Goal: Task Accomplishment & Management: Use online tool/utility

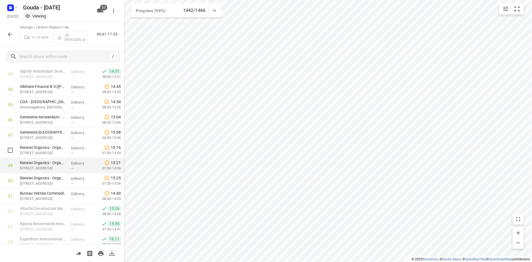
scroll to position [676, 0]
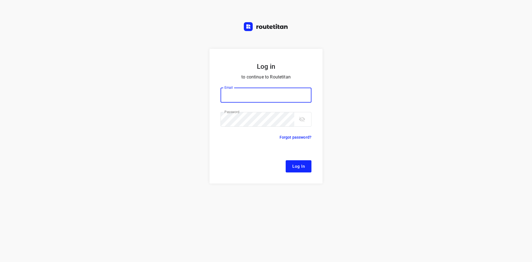
type input "[EMAIL_ADDRESS][DOMAIN_NAME]"
click at [294, 166] on span "Log In" at bounding box center [298, 166] width 12 height 7
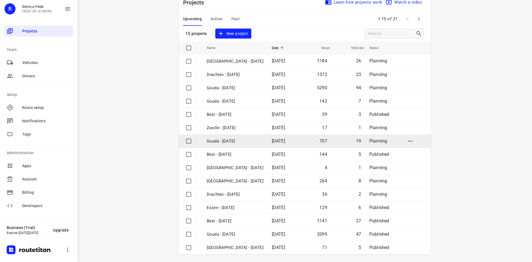
scroll to position [18, 0]
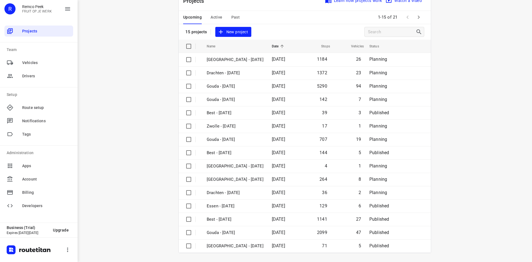
click at [215, 12] on button "Active" at bounding box center [217, 17] width 12 height 13
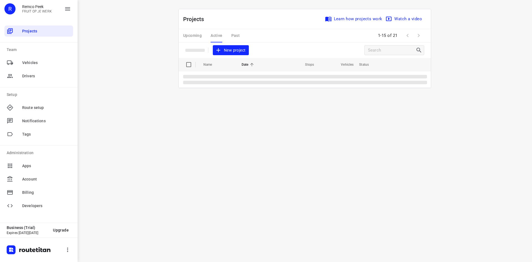
scroll to position [0, 0]
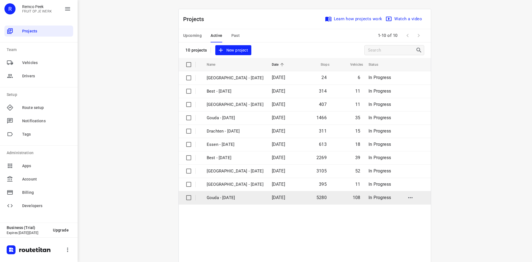
click at [234, 198] on p "Gouda - [DATE]" at bounding box center [235, 198] width 57 height 6
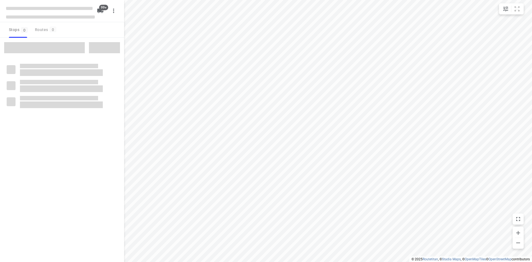
checkbox input "true"
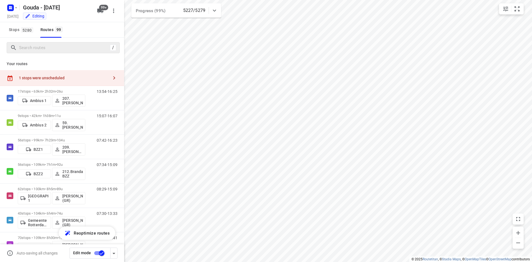
click at [47, 49] on div "/" at bounding box center [63, 47] width 113 height 11
click at [47, 49] on input "Search routes" at bounding box center [69, 48] width 100 height 9
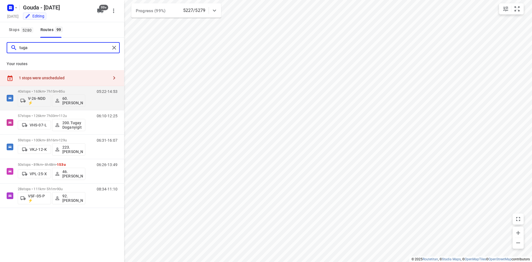
type input "tugay"
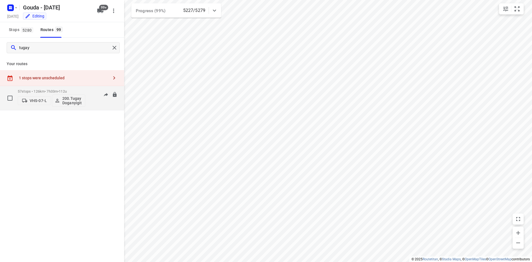
click at [75, 87] on div "57 stops • 126km • 7h33m • 112u VHS-07-L 200.[PERSON_NAME]" at bounding box center [52, 97] width 68 height 23
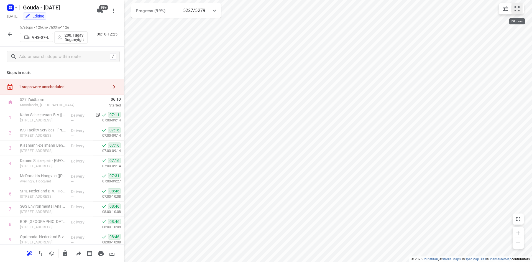
click at [515, 10] on icon "small contained button group" at bounding box center [517, 8] width 5 height 5
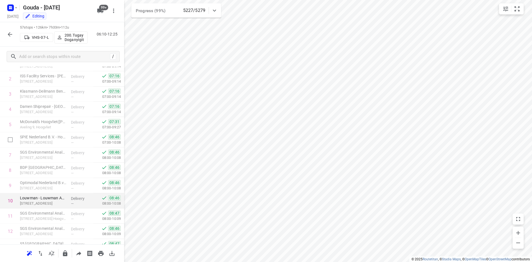
scroll to position [55, 0]
click at [8, 30] on button "button" at bounding box center [9, 34] width 11 height 11
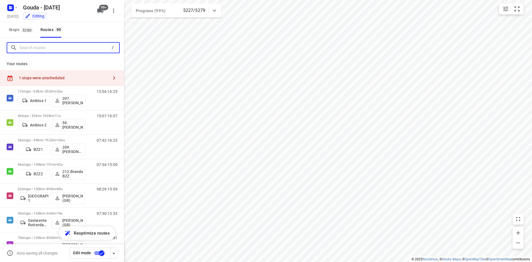
click at [55, 48] on input "Search routes" at bounding box center [64, 48] width 90 height 9
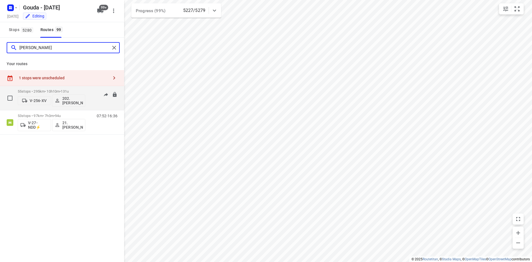
type input "[PERSON_NAME]"
click at [76, 90] on p "55 stops • 295km • 10h10m • 131u" at bounding box center [52, 91] width 68 height 4
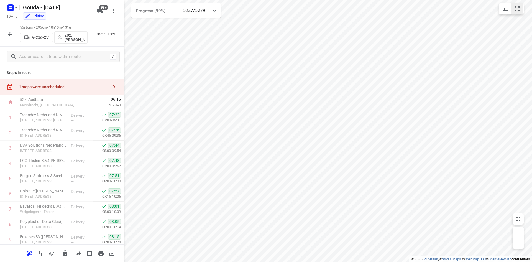
click at [516, 11] on icon "small contained button group" at bounding box center [517, 9] width 7 height 7
click at [4, 30] on div "55 stops • 295km • 10h10m • 131u V-256-XV 202.[PERSON_NAME] 06:15-13:35" at bounding box center [62, 34] width 124 height 24
click at [12, 36] on icon "button" at bounding box center [10, 34] width 7 height 7
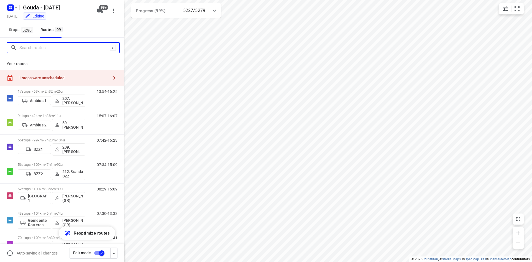
click at [47, 50] on input "Search routes" at bounding box center [64, 48] width 90 height 9
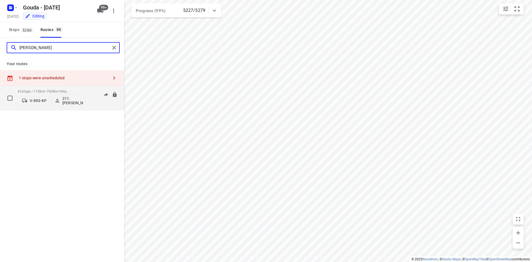
type input "[PERSON_NAME]"
click at [55, 90] on p "61 stops • 112km • 7h29m • 106u" at bounding box center [52, 91] width 68 height 4
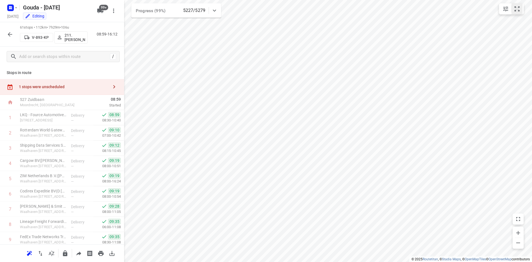
click at [519, 11] on icon "small contained button group" at bounding box center [517, 8] width 5 height 5
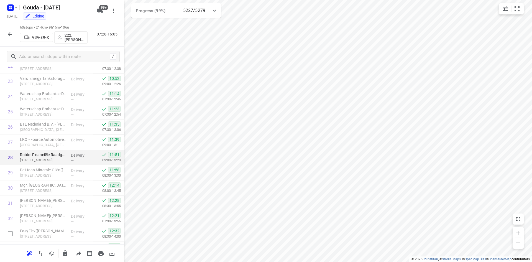
scroll to position [443, 0]
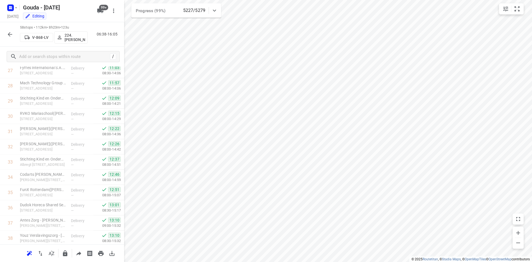
click at [11, 37] on icon "button" at bounding box center [10, 34] width 7 height 7
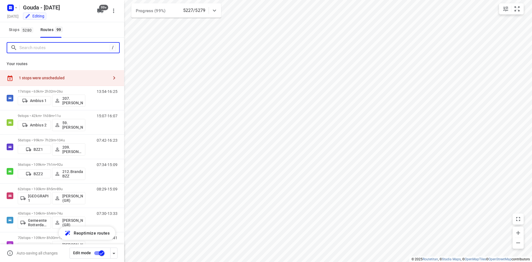
click at [42, 49] on input "Search routes" at bounding box center [64, 48] width 90 height 9
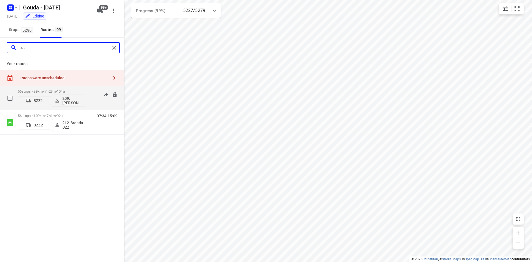
type input "bzz"
click at [55, 90] on p "56 stops • 99km • 7h23m • 104u" at bounding box center [52, 91] width 68 height 4
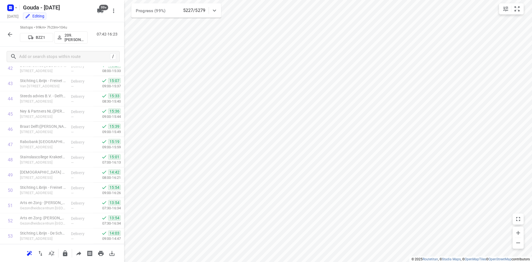
scroll to position [735, 0]
click at [9, 35] on icon "button" at bounding box center [10, 34] width 7 height 7
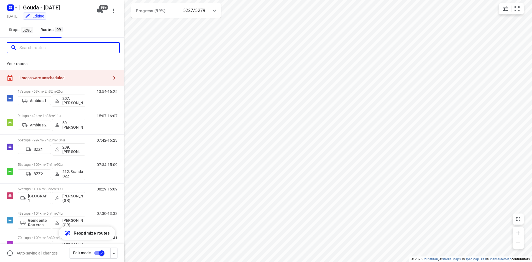
click at [55, 48] on input "Search routes" at bounding box center [69, 48] width 100 height 9
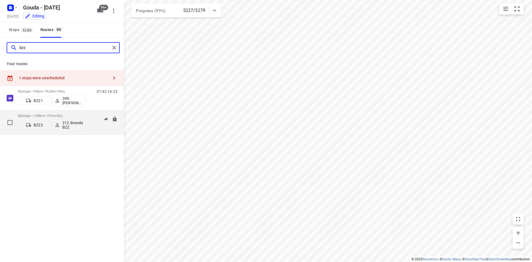
type input "bzz"
click at [82, 114] on p "56 stops • 109km • 7h1m • 92u" at bounding box center [52, 116] width 68 height 4
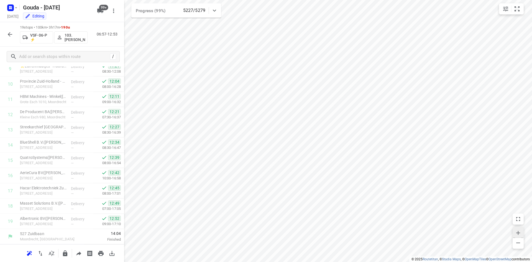
scroll to position [171, 0]
